Goal: Find specific fact: Find specific fact

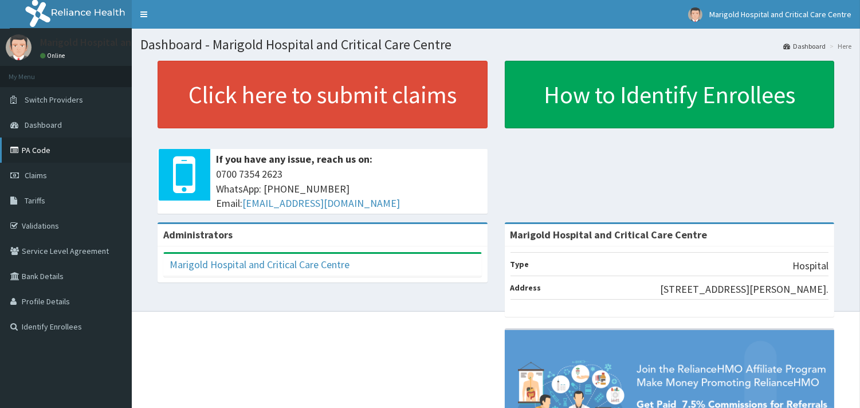
click at [55, 142] on link "PA Code" at bounding box center [66, 150] width 132 height 25
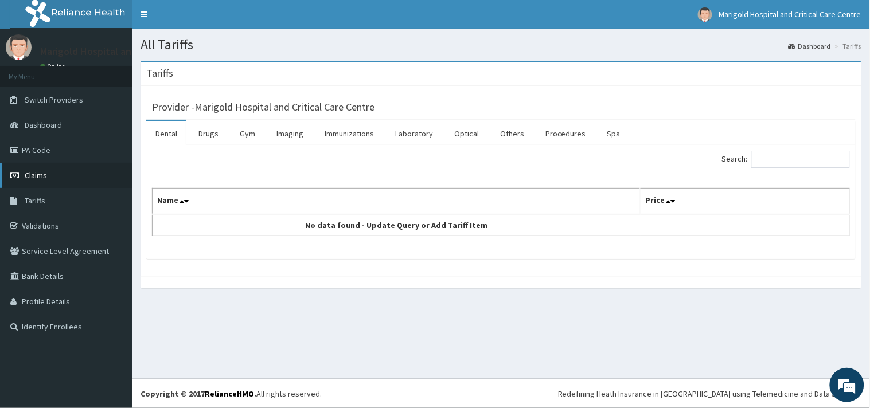
click at [53, 174] on link "Claims" at bounding box center [66, 175] width 132 height 25
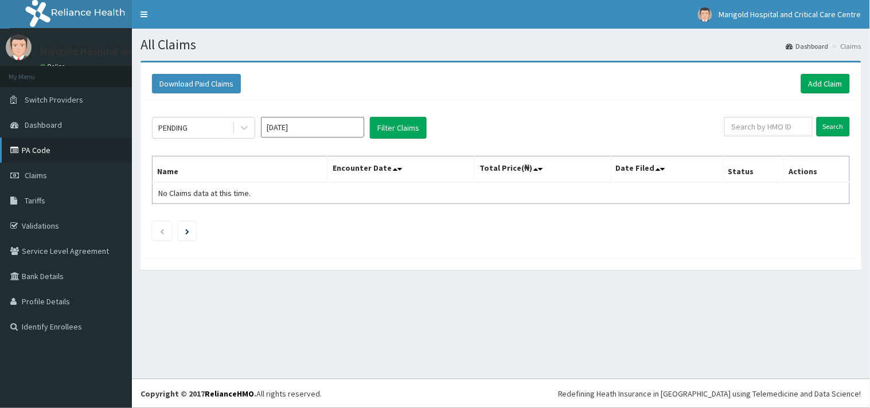
click at [53, 151] on link "PA Code" at bounding box center [66, 150] width 132 height 25
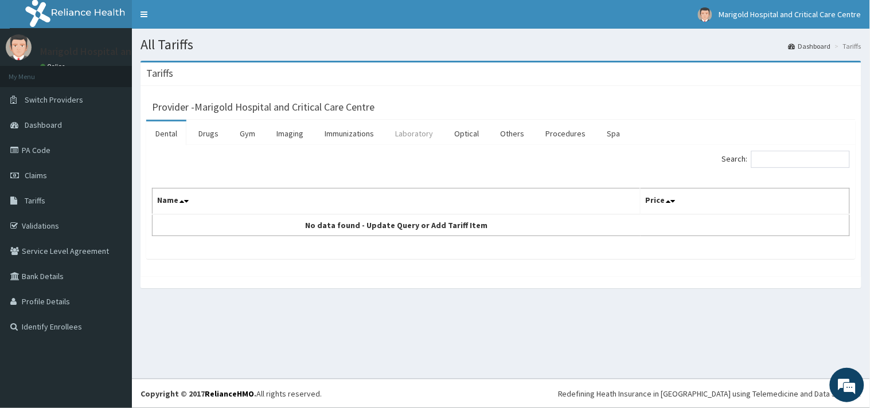
click at [405, 138] on link "Laboratory" at bounding box center [414, 134] width 56 height 24
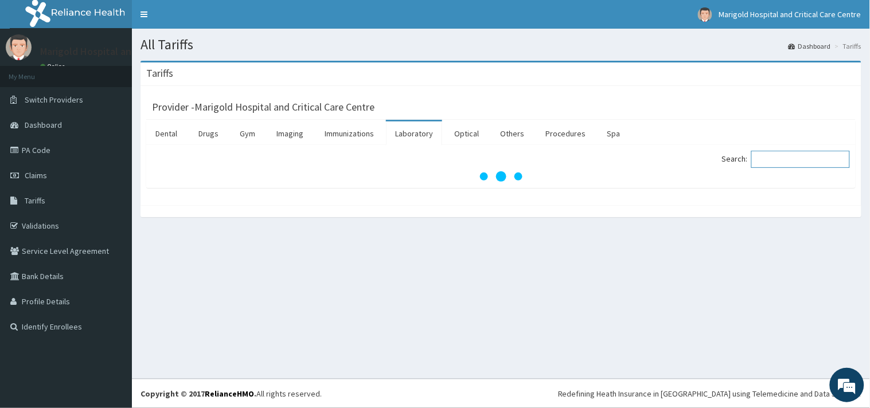
click at [784, 152] on input "Search:" at bounding box center [800, 159] width 99 height 17
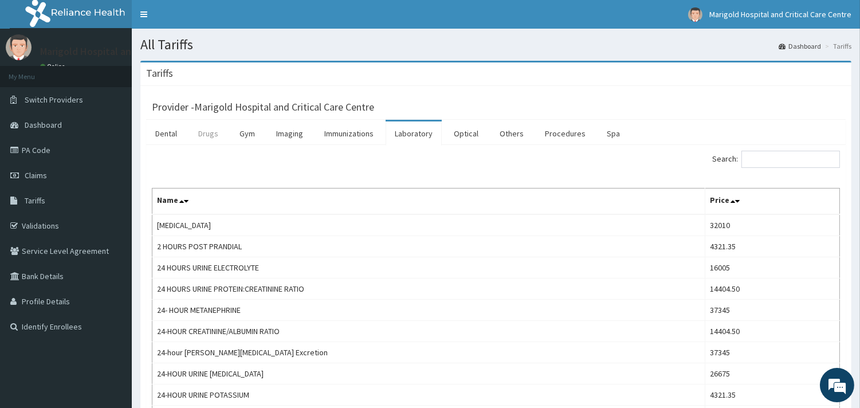
click at [199, 136] on link "Drugs" at bounding box center [208, 134] width 38 height 24
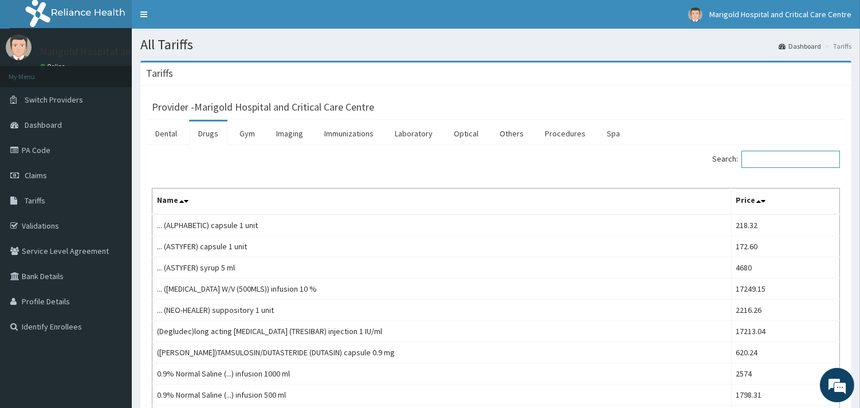
click at [773, 159] on input "Search:" at bounding box center [791, 159] width 99 height 17
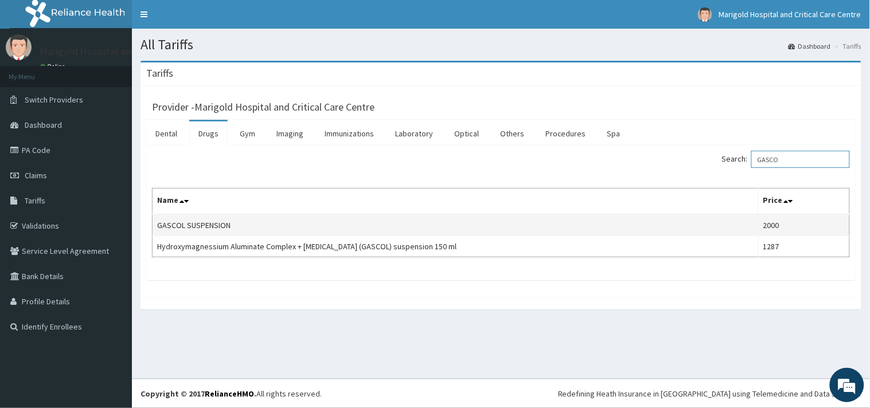
type input "GASCO"
drag, startPoint x: 166, startPoint y: 226, endPoint x: 248, endPoint y: 222, distance: 82.1
click at [248, 222] on table "Name Price GASCOL SUSPENSION 2000 Hydroxymagnessium Aluminate Complex + [MEDICA…" at bounding box center [501, 222] width 698 height 69
click at [244, 227] on td "GASCOL SUSPENSION" at bounding box center [455, 225] width 606 height 22
drag, startPoint x: 218, startPoint y: 227, endPoint x: 158, endPoint y: 224, distance: 60.3
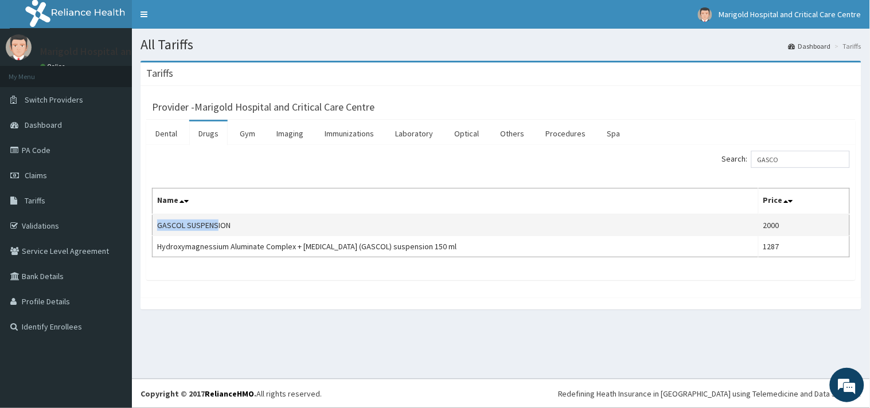
click at [158, 224] on td "GASCOL SUSPENSION" at bounding box center [455, 225] width 606 height 22
copy td "GASCOL SUSPENS"
